Goal: Check status: Check status

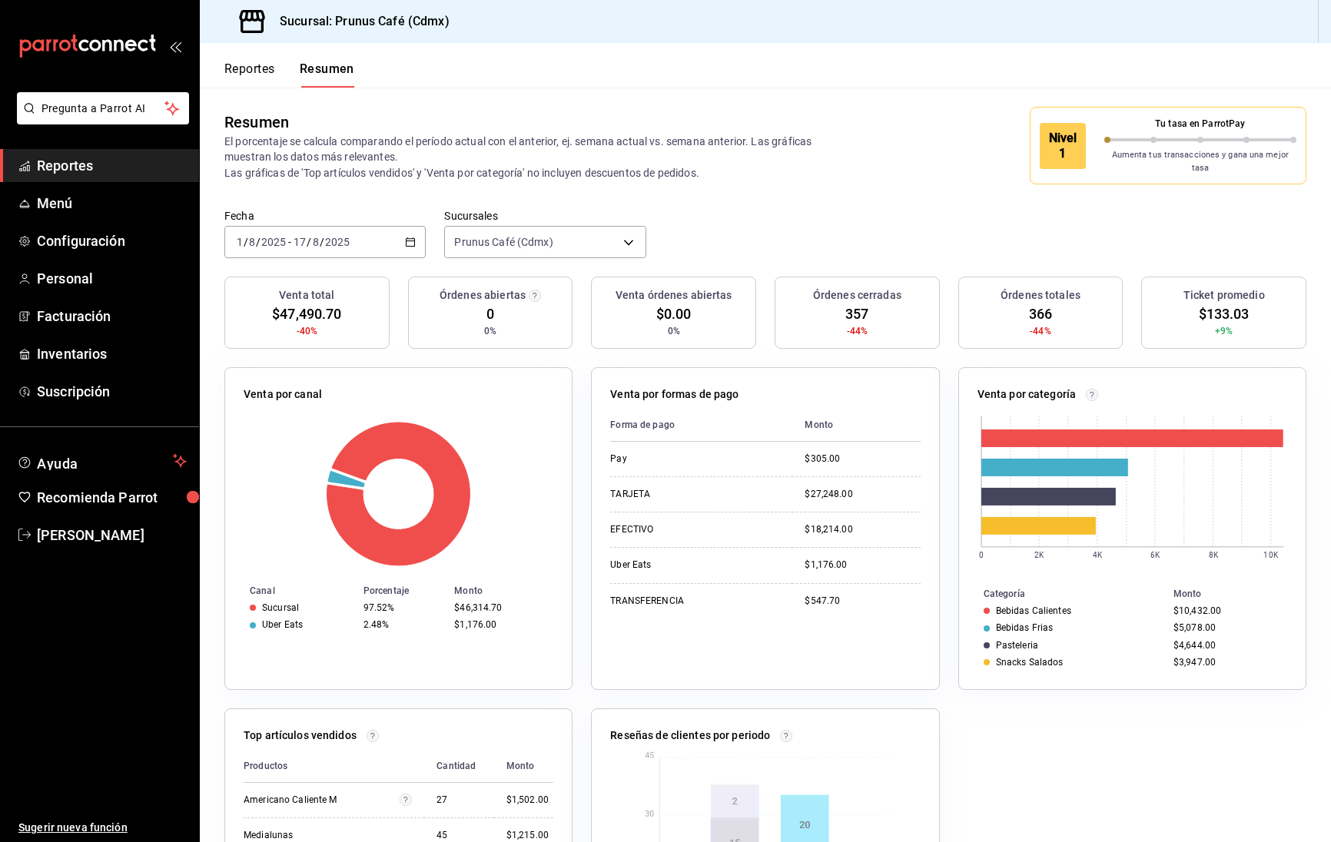
click at [375, 239] on div "[DATE] [DATE] - [DATE] [DATE]" at bounding box center [324, 242] width 201 height 32
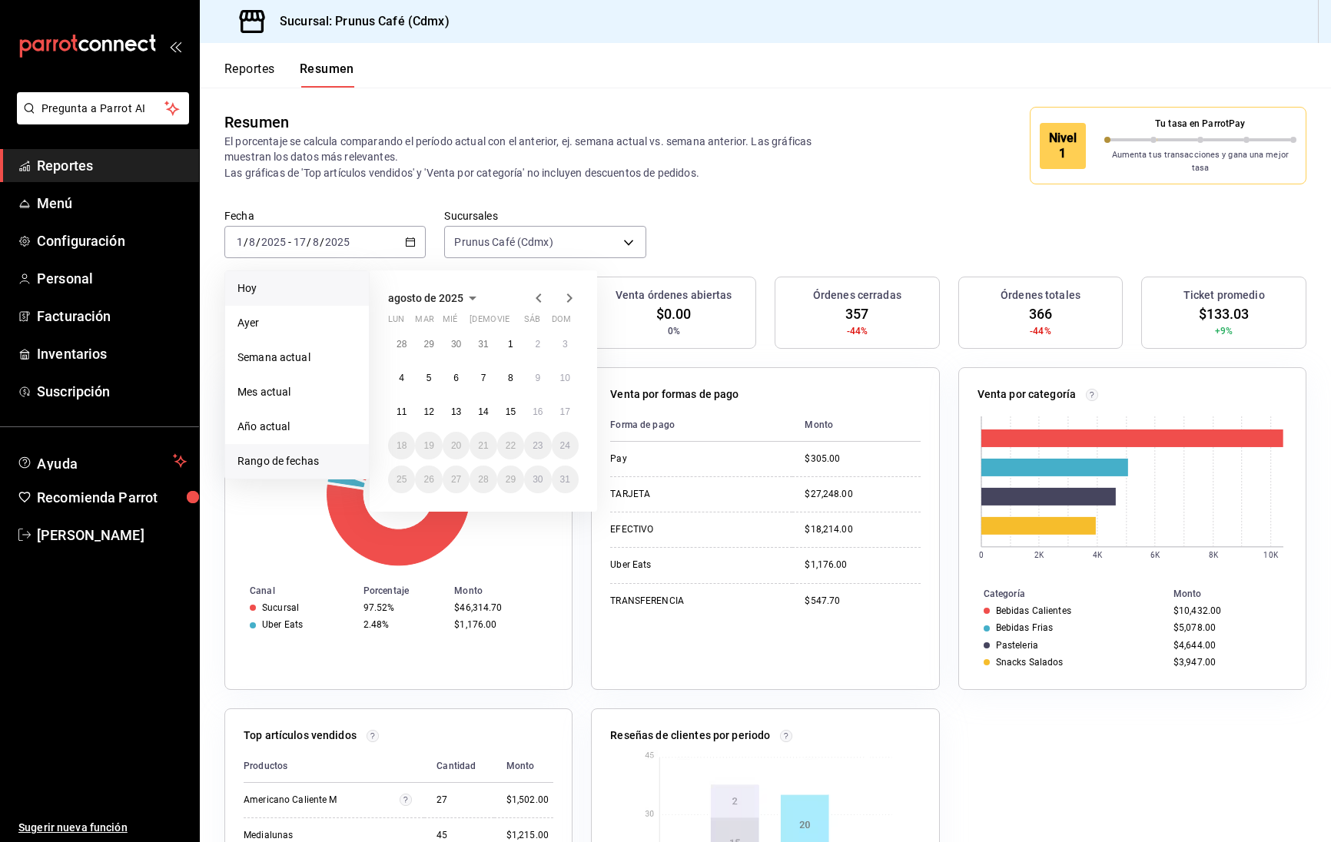
click at [283, 287] on span "Hoy" at bounding box center [296, 288] width 119 height 16
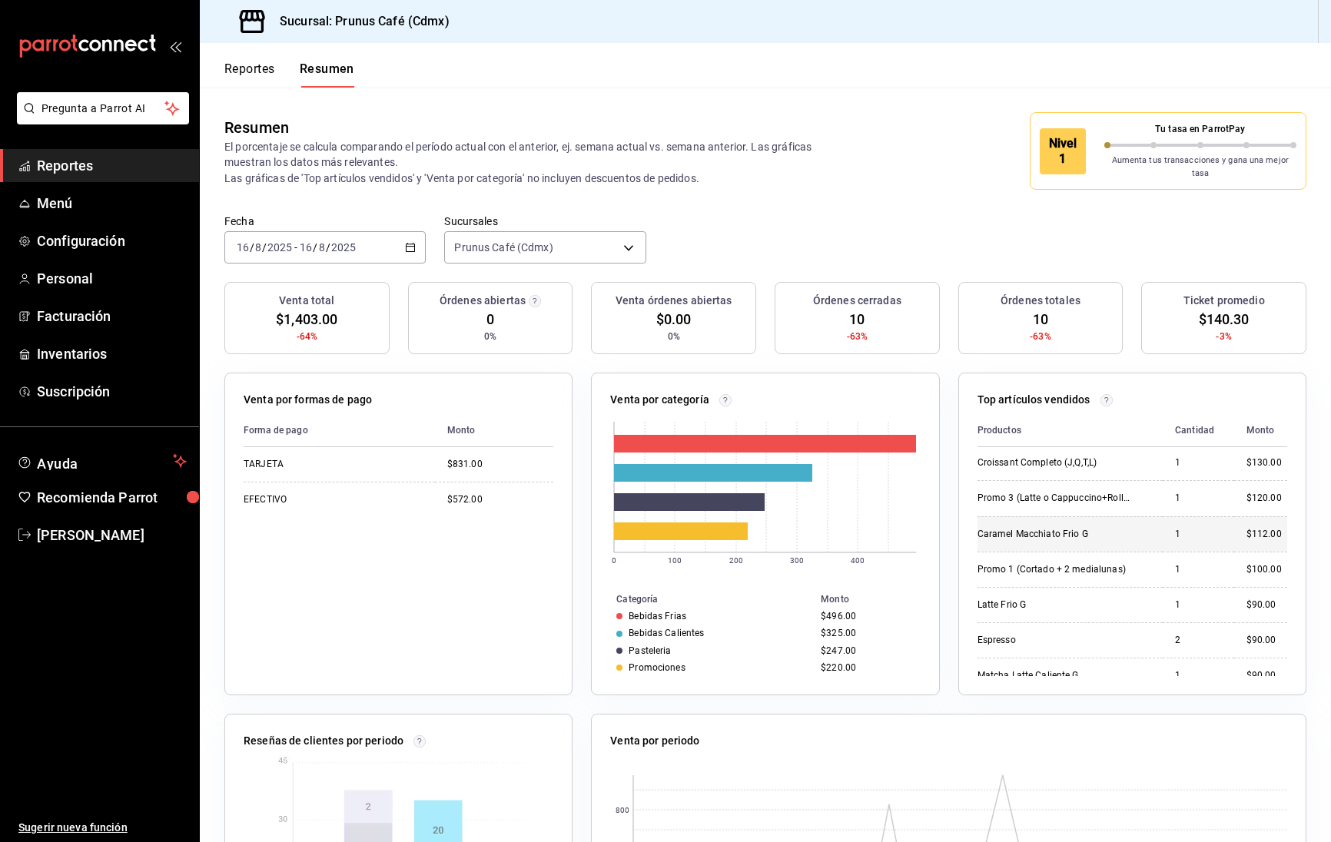
scroll to position [73, 0]
click at [249, 70] on button "Reportes" at bounding box center [249, 74] width 51 height 26
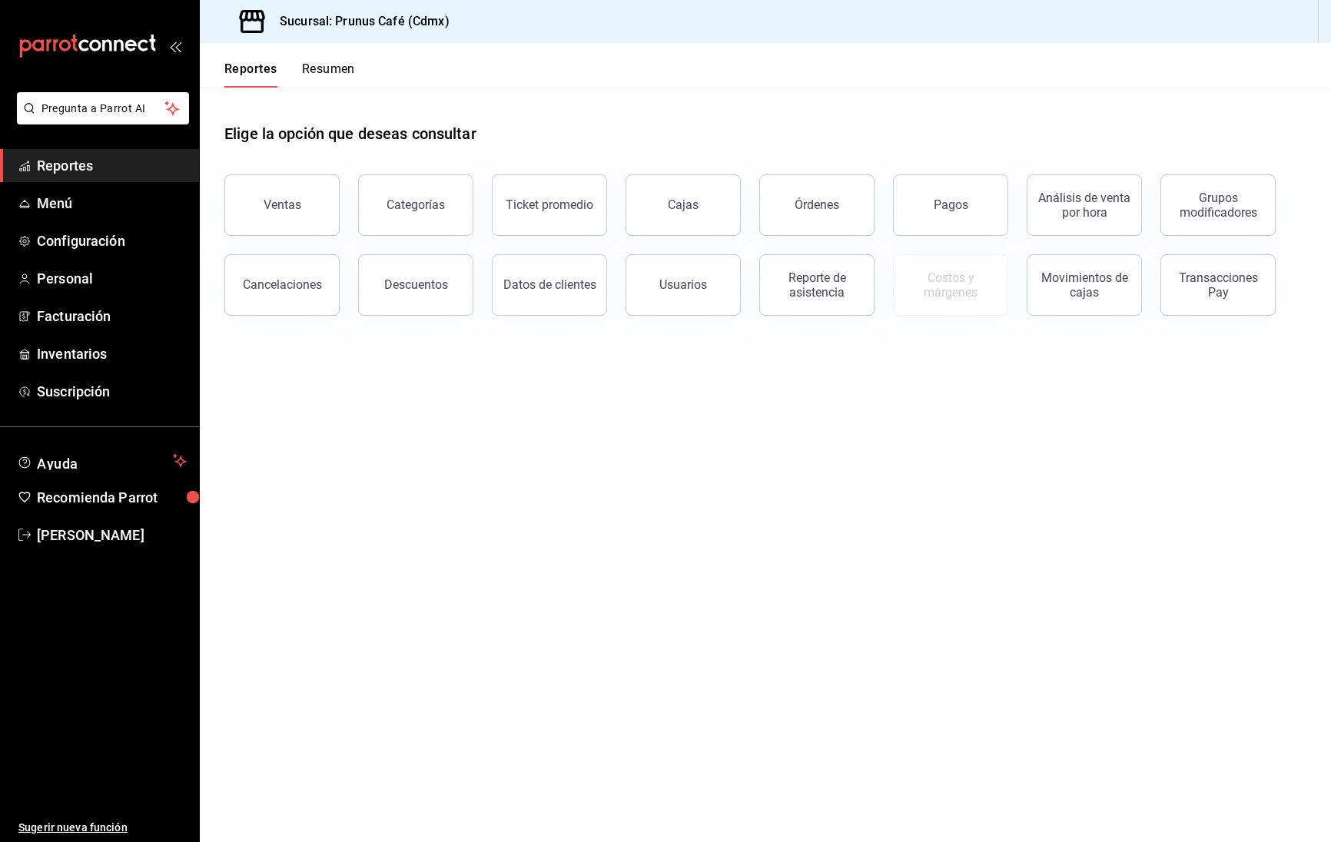
click at [327, 68] on button "Resumen" at bounding box center [328, 74] width 53 height 26
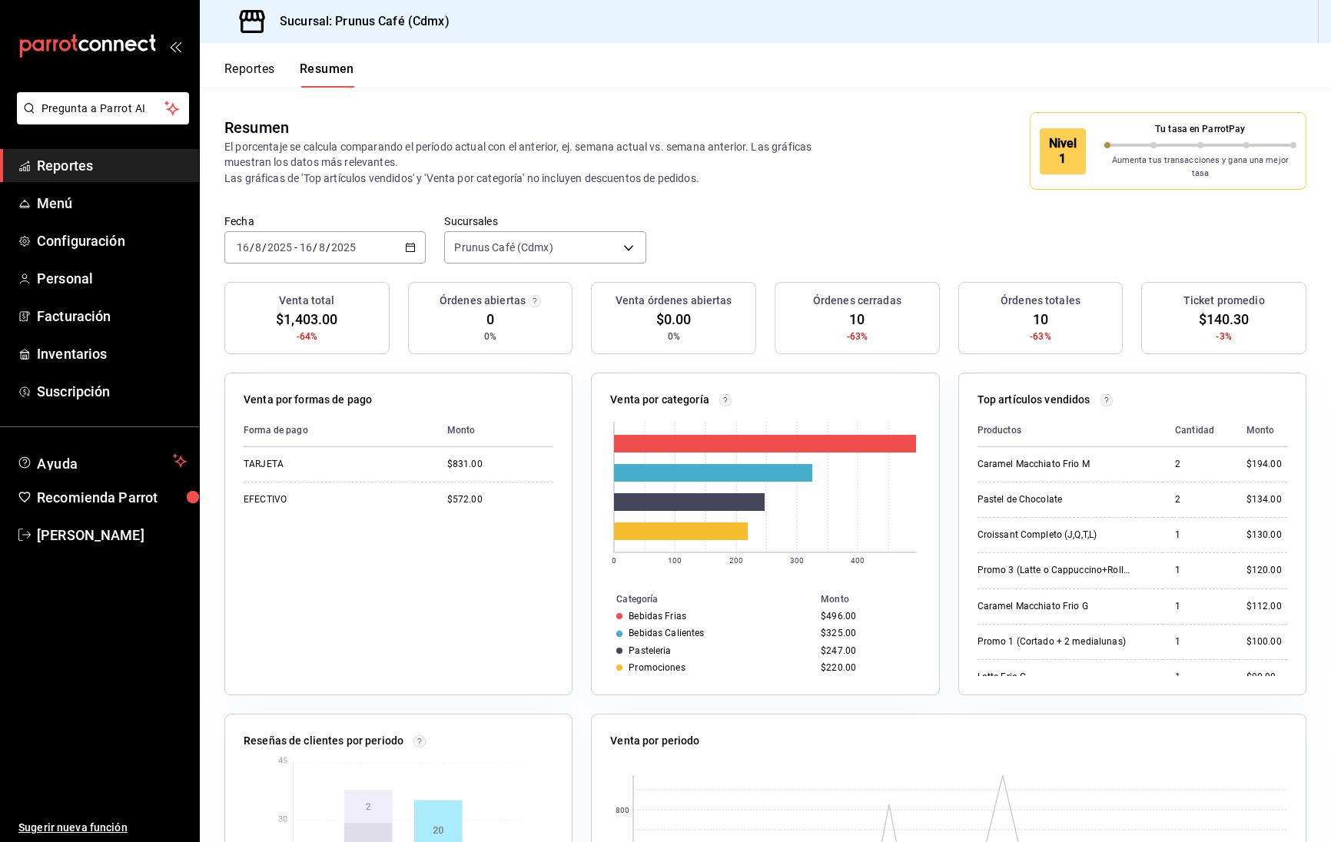
click at [246, 78] on button "Reportes" at bounding box center [249, 74] width 51 height 26
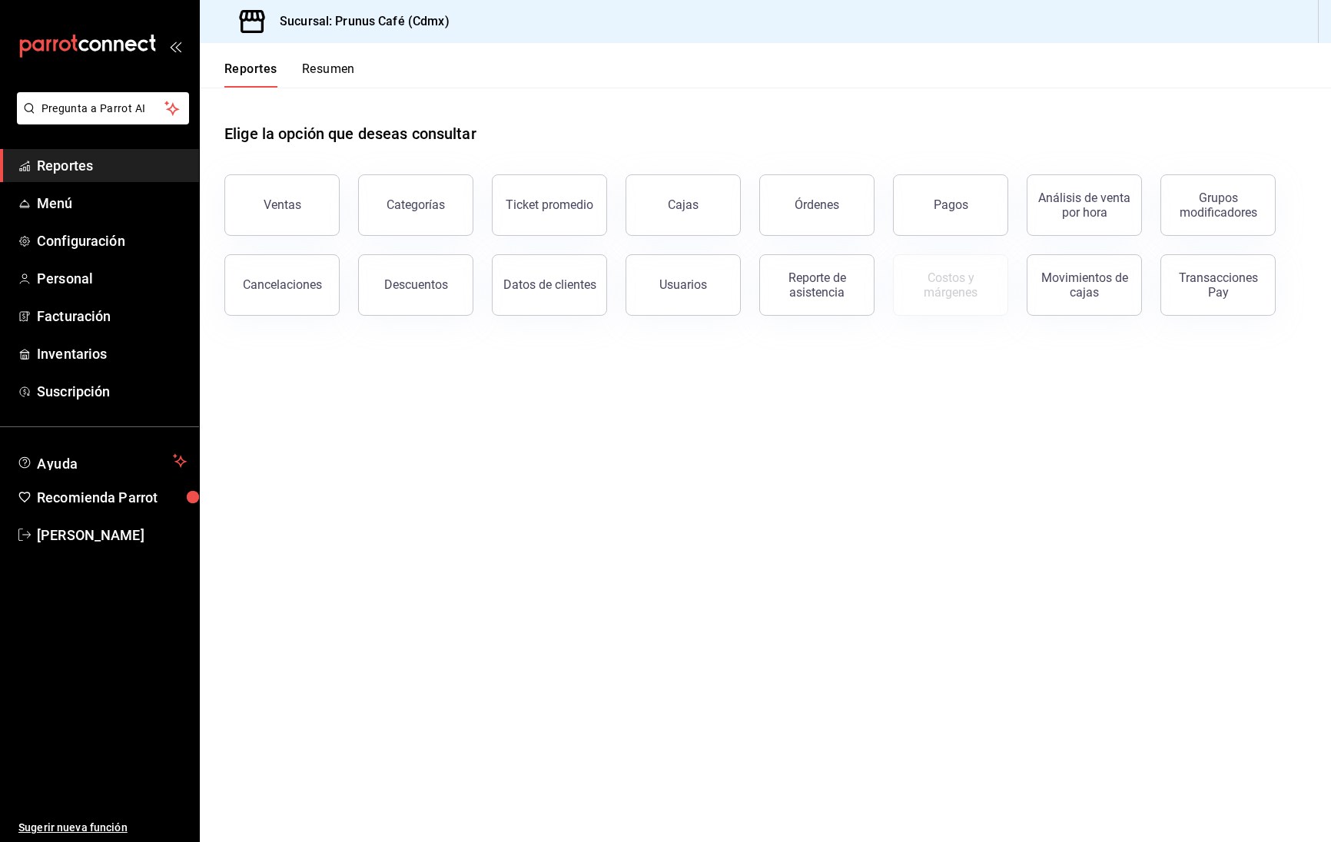
click at [325, 61] on button "Resumen" at bounding box center [328, 74] width 53 height 26
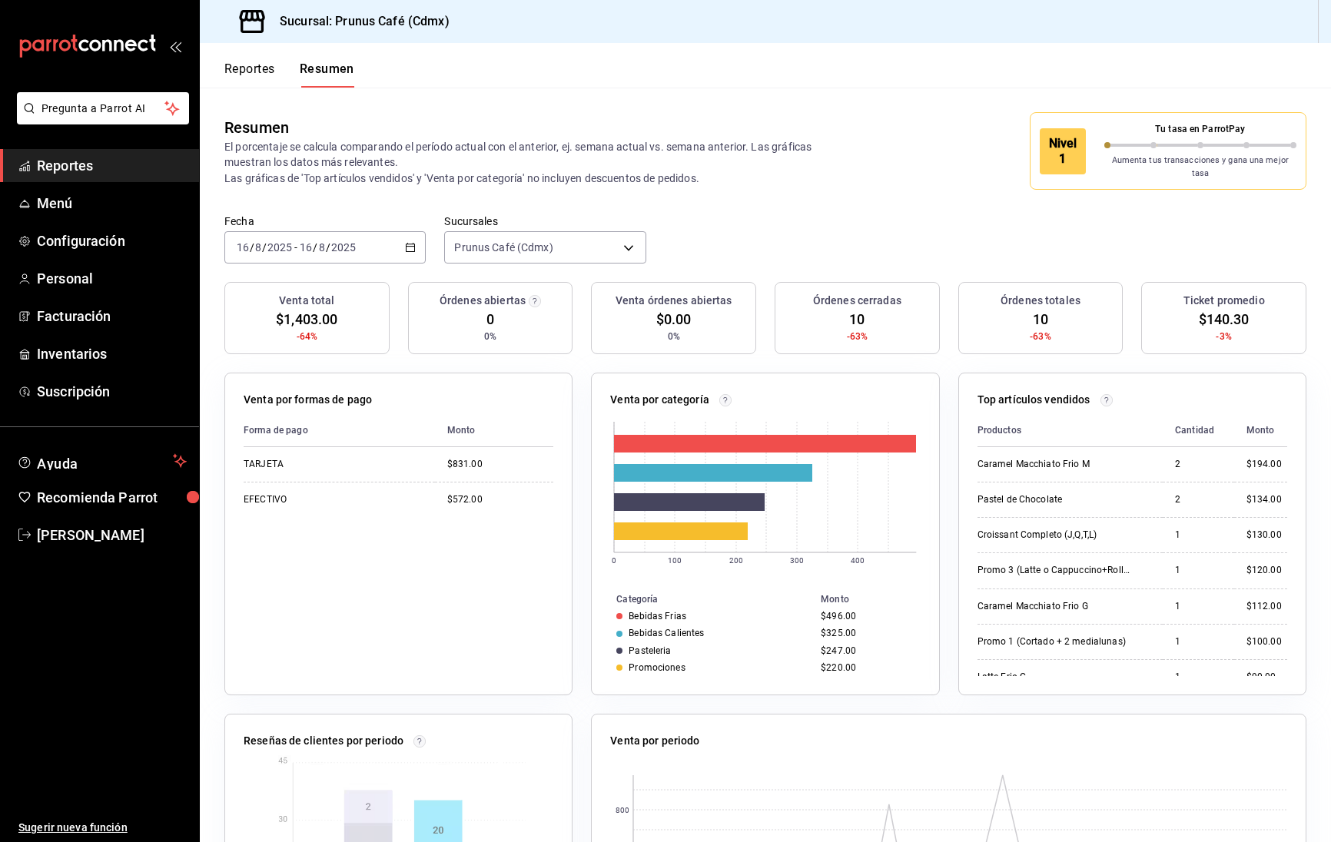
click at [366, 234] on div "[DATE] [DATE] - [DATE] [DATE]" at bounding box center [324, 247] width 201 height 32
click at [278, 459] on span "Rango de fechas" at bounding box center [296, 467] width 119 height 16
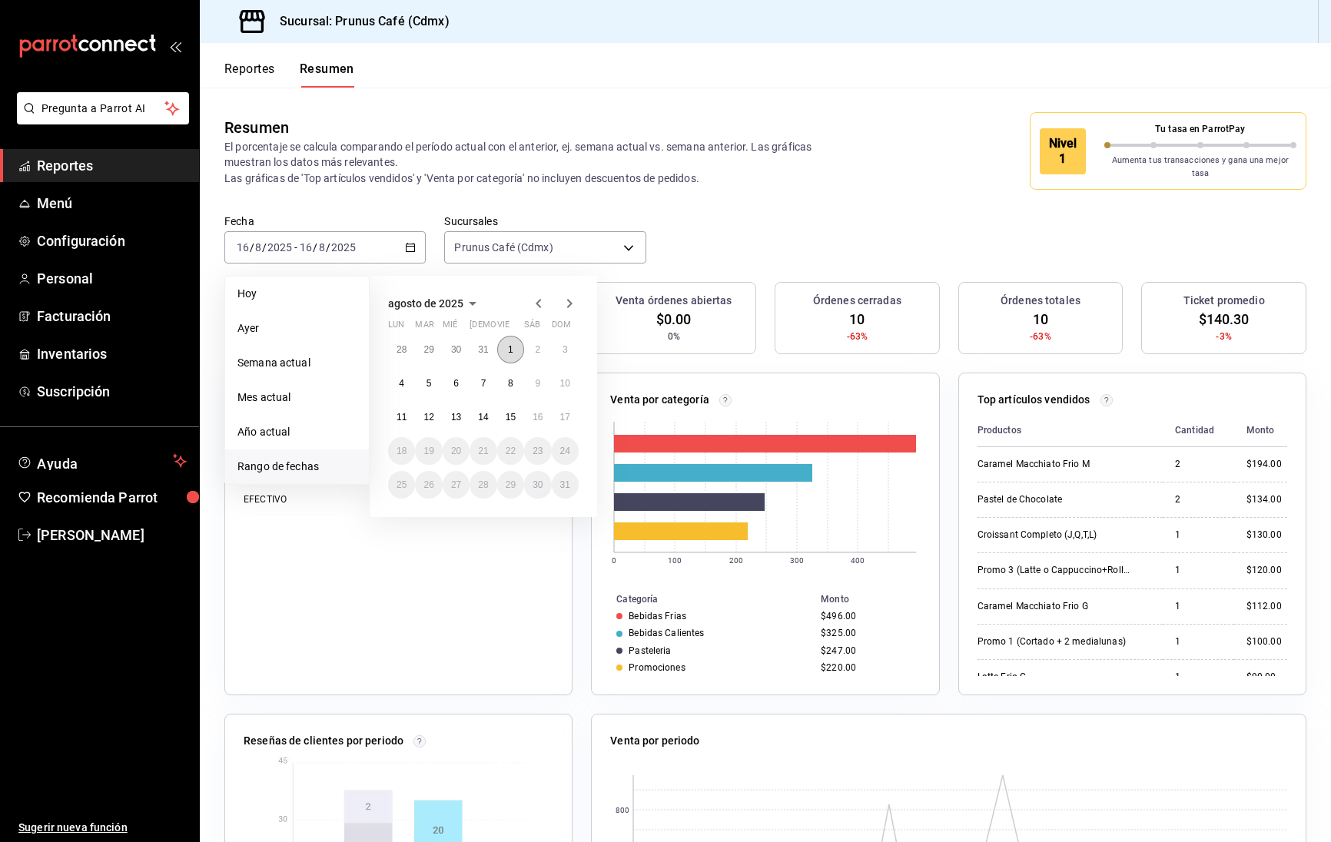
click at [508, 344] on abbr "1" at bounding box center [510, 349] width 5 height 11
click at [513, 412] on abbr "15" at bounding box center [511, 417] width 10 height 11
